Goal: Find specific page/section: Find specific page/section

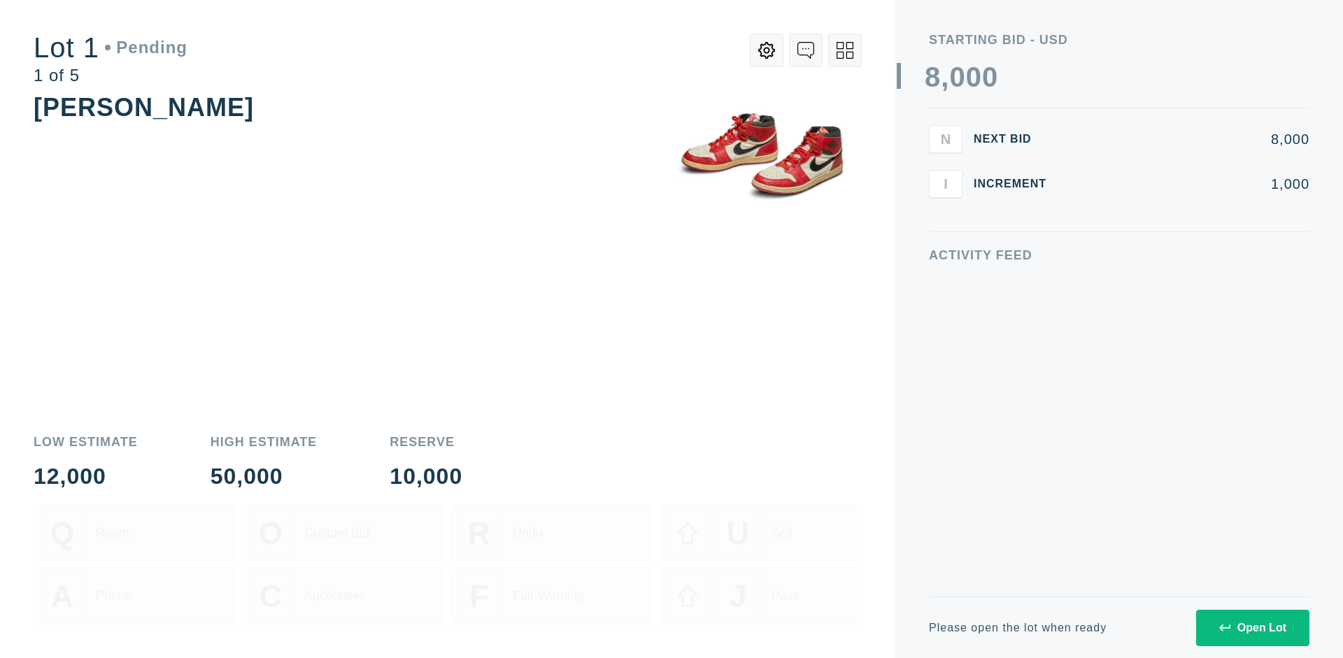
click at [1252, 627] on div "Open Lot" at bounding box center [1252, 628] width 67 height 13
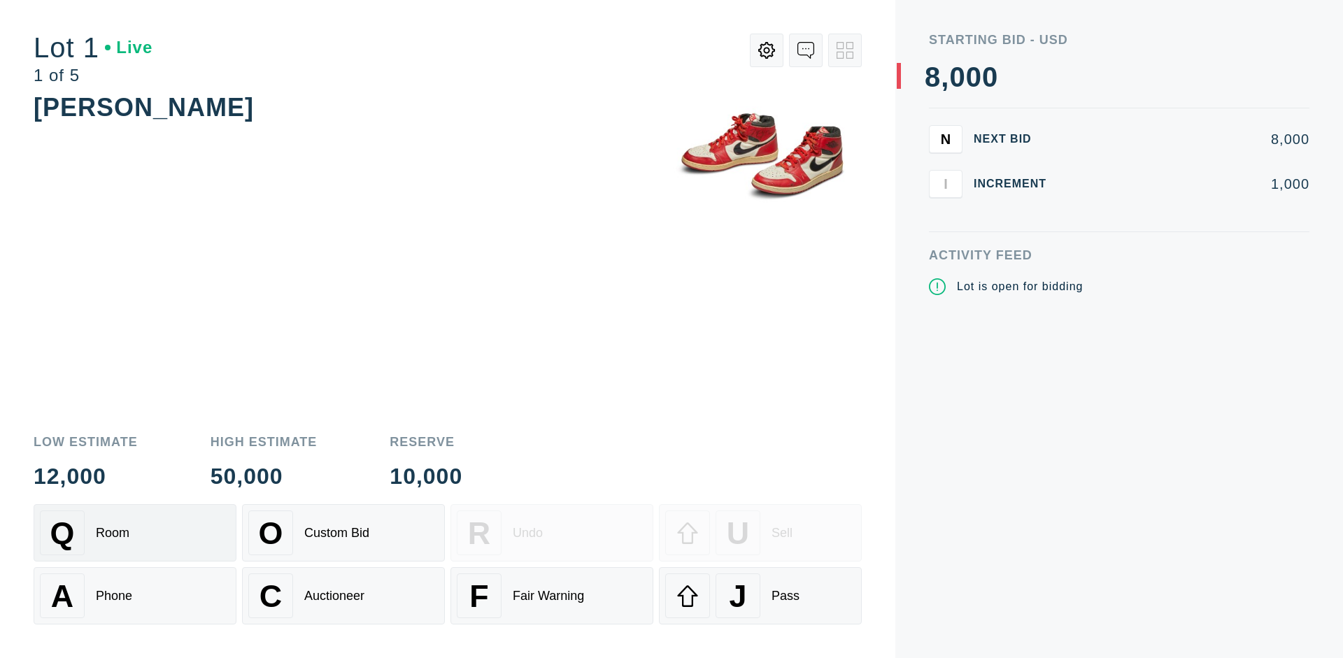
click at [135, 533] on div "Q Room" at bounding box center [135, 533] width 190 height 45
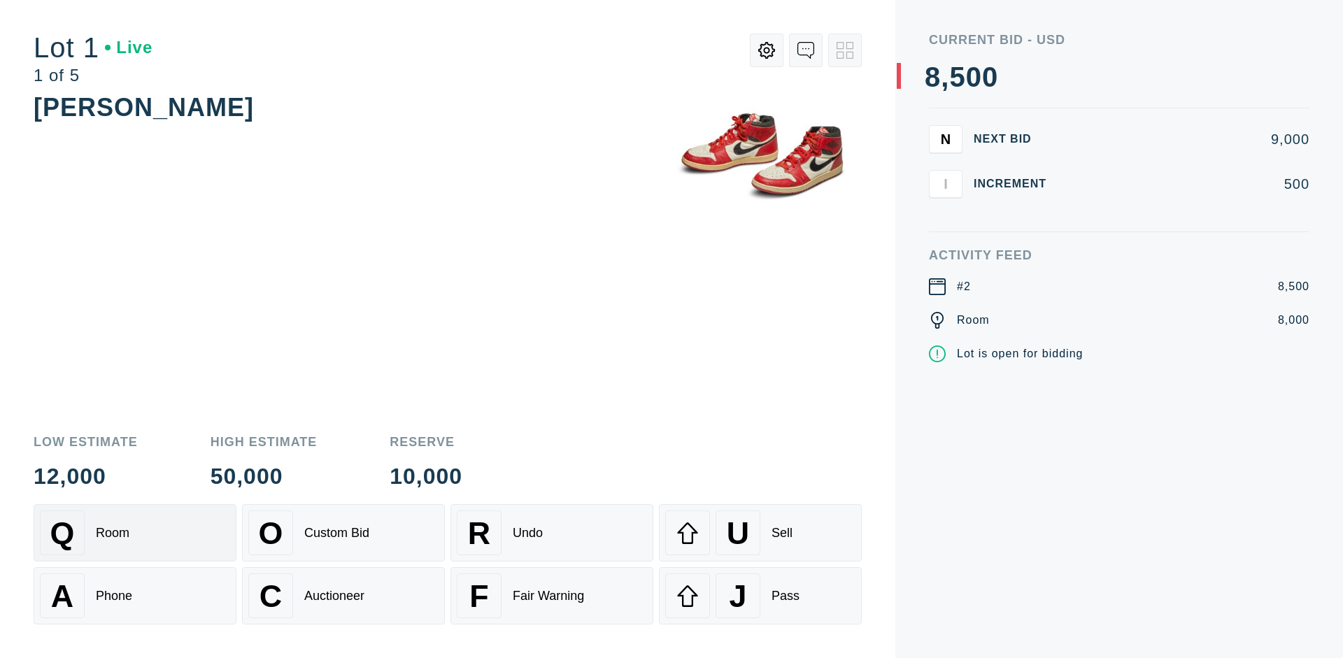
click at [135, 533] on div "Q Room" at bounding box center [135, 533] width 190 height 45
